Goal: Information Seeking & Learning: Check status

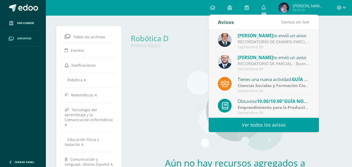
click at [266, 9] on icon at bounding box center [264, 7] width 4 height 5
click at [275, 128] on link "Ver todos los avisos" at bounding box center [264, 125] width 110 height 14
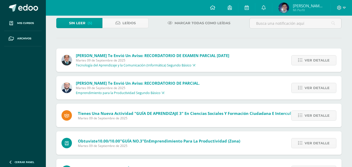
scroll to position [58, 0]
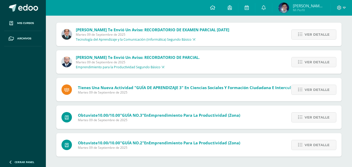
click at [304, 7] on span "[PERSON_NAME] [PERSON_NAME]" at bounding box center [308, 5] width 31 height 5
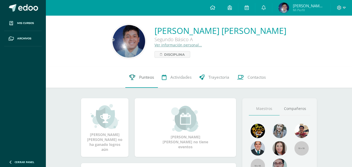
click at [152, 82] on link "Punteos" at bounding box center [141, 77] width 33 height 21
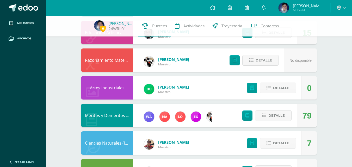
scroll to position [230, 0]
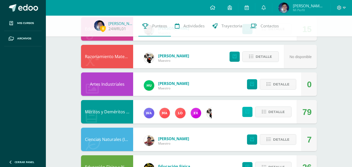
click at [248, 113] on icon at bounding box center [248, 112] width 4 height 4
click at [265, 113] on icon at bounding box center [264, 112] width 4 height 4
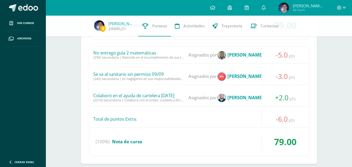
scroll to position [434, 0]
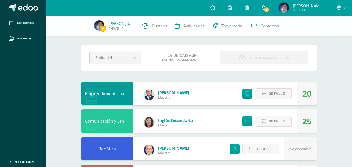
click at [266, 4] on link "1" at bounding box center [263, 8] width 17 height 16
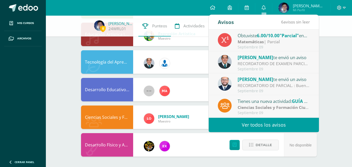
click at [290, 40] on div "Matemáticas | Parcial" at bounding box center [274, 42] width 72 height 6
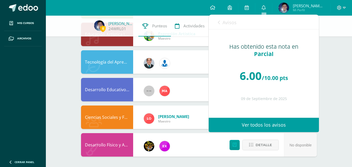
click at [228, 22] on span "Avisos" at bounding box center [230, 22] width 14 height 6
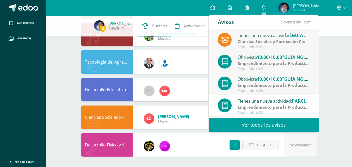
scroll to position [87, 0]
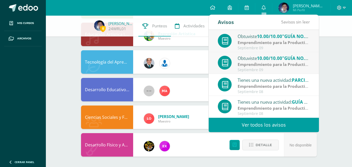
click at [285, 120] on link "Ver todos los avisos" at bounding box center [264, 125] width 110 height 14
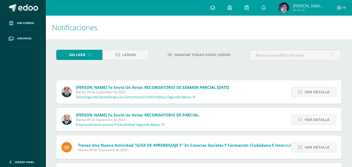
click at [216, 53] on span "Marcar todas como leídas" at bounding box center [203, 55] width 56 height 10
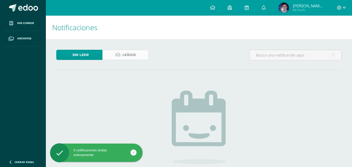
click at [130, 57] on span "Leídos" at bounding box center [129, 55] width 13 height 10
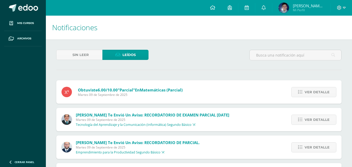
scroll to position [213, 0]
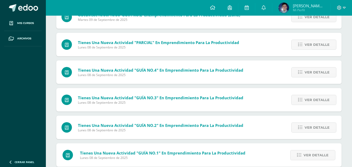
click at [352, 177] on html "Mis cursos Archivos Cerrar panel Artes Industriales Segundo Básico "A" Ciencias…" at bounding box center [176, 111] width 352 height 648
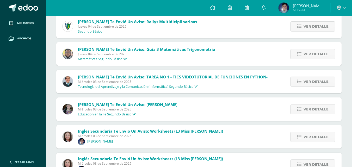
scroll to position [948, 0]
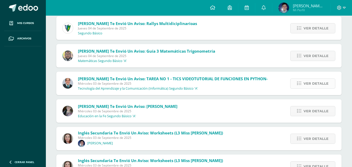
click at [320, 85] on span "Ver detalle" at bounding box center [316, 84] width 25 height 10
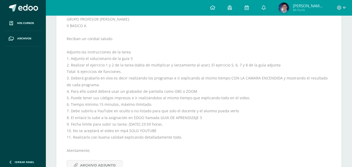
scroll to position [1060, 0]
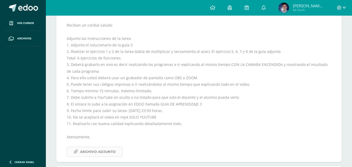
click at [87, 150] on span "Archivo Adjunto" at bounding box center [98, 152] width 36 height 10
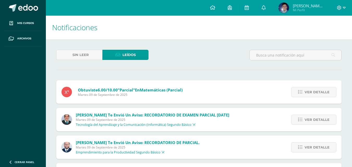
scroll to position [213, 0]
